Goal: Information Seeking & Learning: Find specific page/section

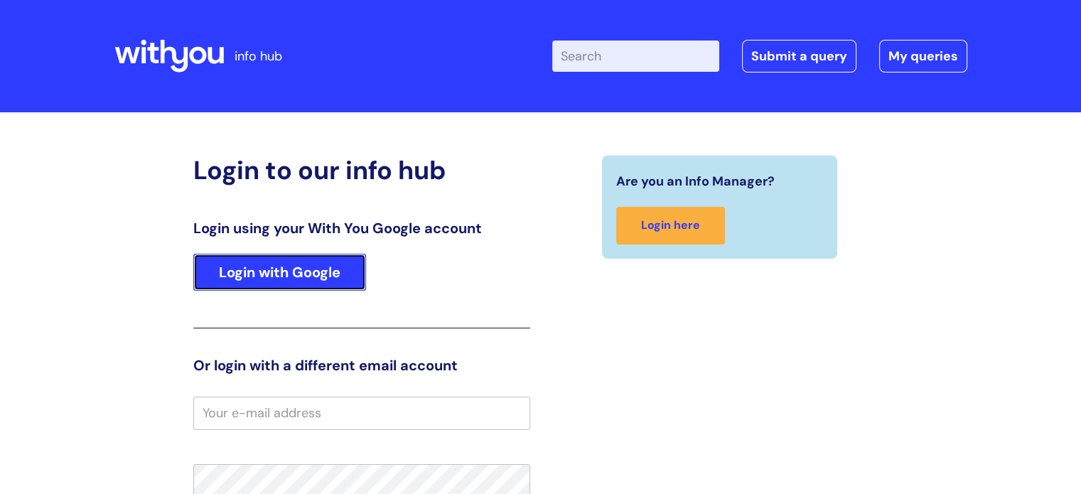
click at [326, 275] on link "Login with Google" at bounding box center [279, 272] width 173 height 37
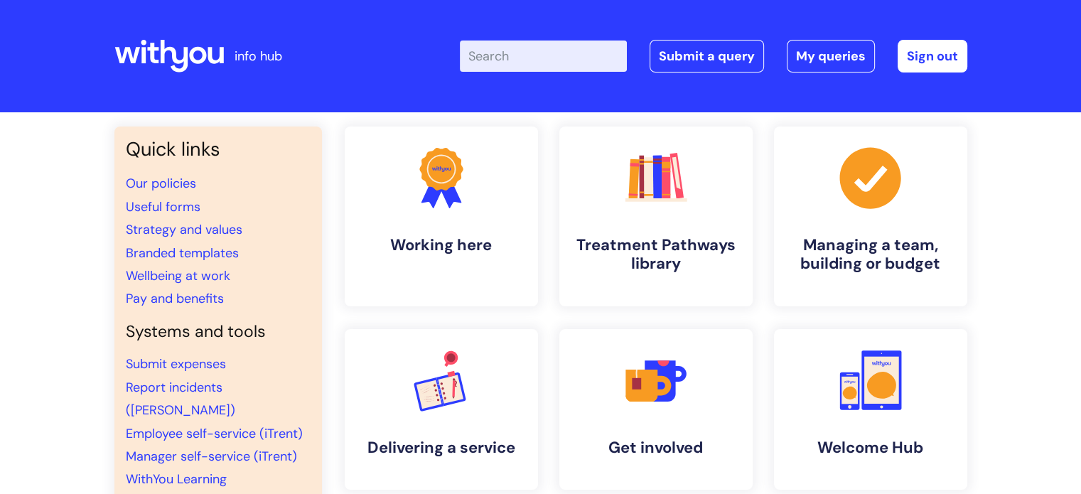
click at [575, 58] on input "Enter your search term here..." at bounding box center [543, 56] width 167 height 31
type input "BRAND CENTRE"
click button "Search" at bounding box center [0, 0] width 0 height 0
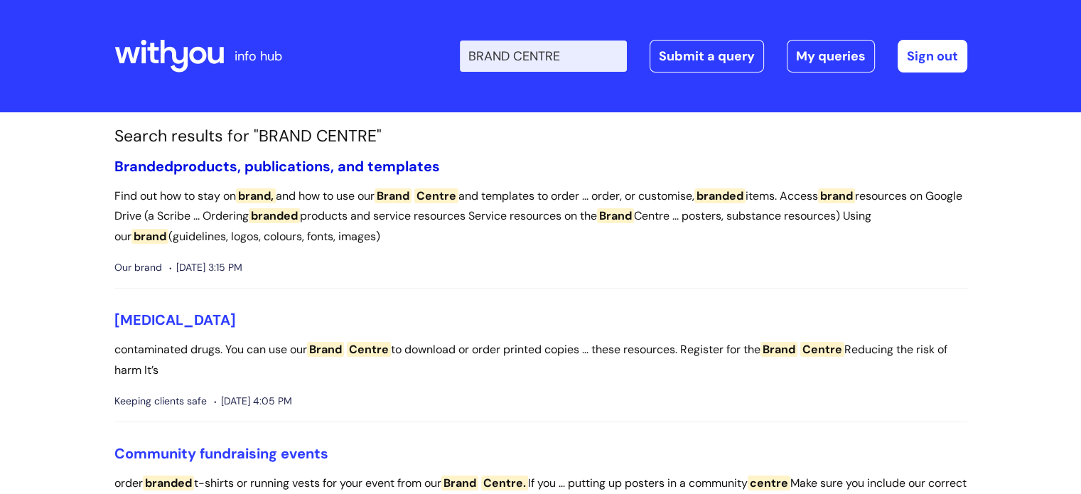
click at [382, 164] on link "Branded products, publications, and templates" at bounding box center [277, 166] width 326 height 18
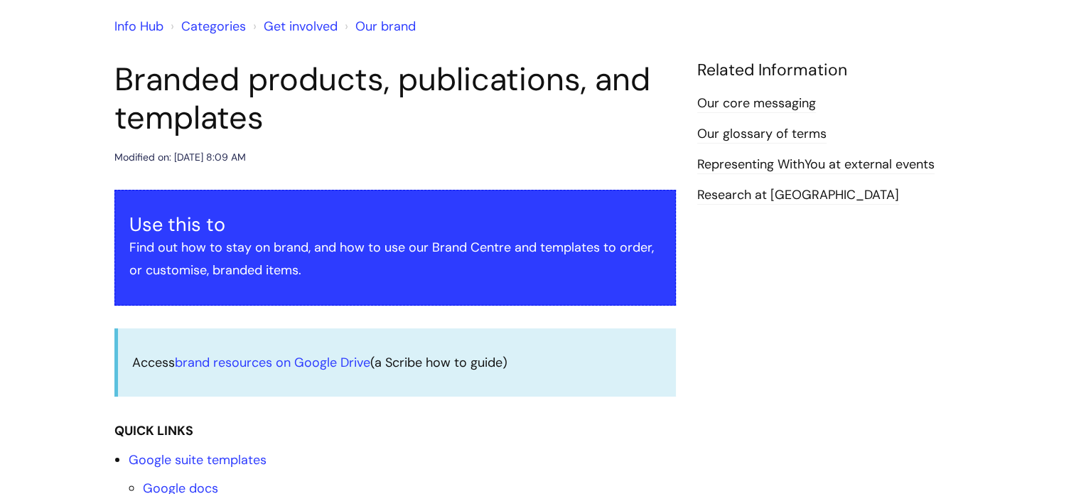
scroll to position [142, 0]
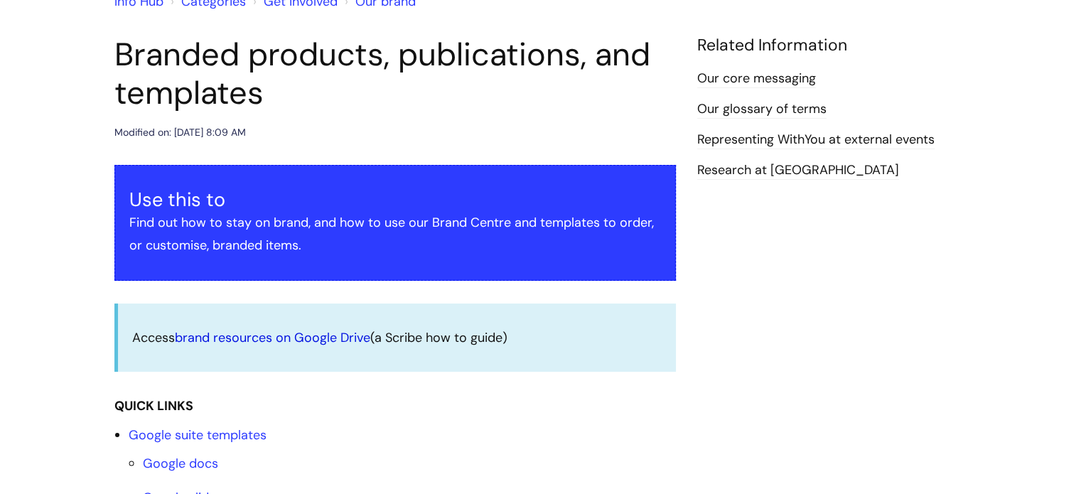
click at [275, 338] on link "brand resources on Google Drive" at bounding box center [272, 337] width 195 height 17
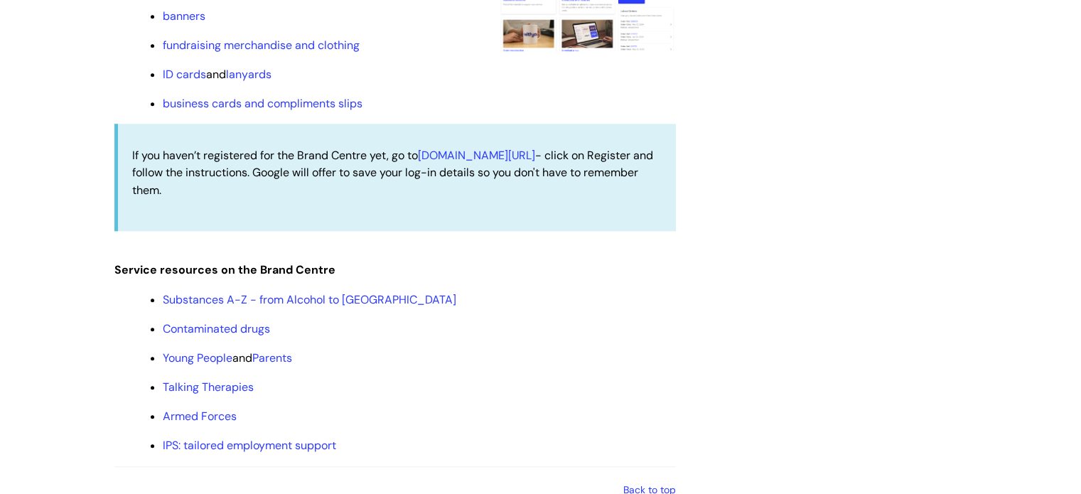
scroll to position [1564, 0]
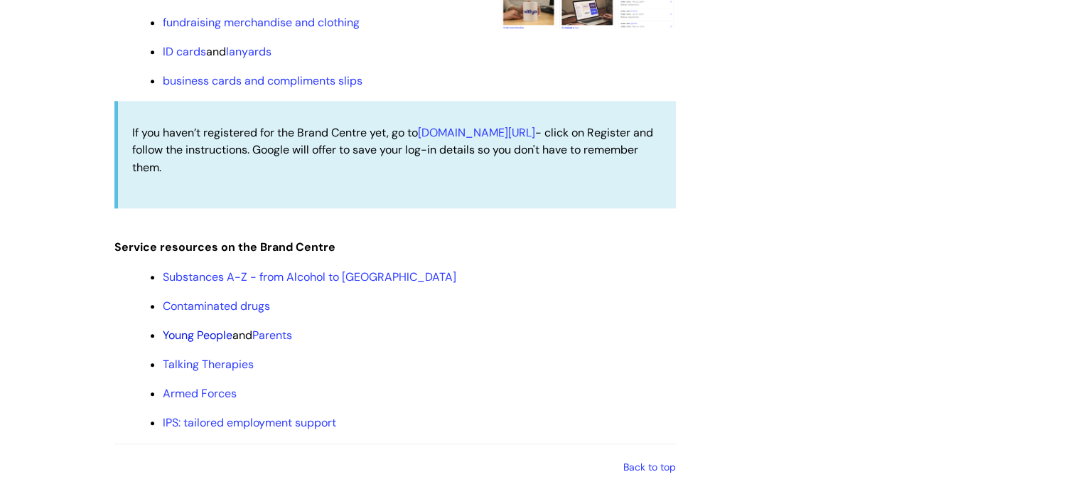
click at [199, 343] on link "Young People" at bounding box center [198, 335] width 70 height 15
